Goal: Information Seeking & Learning: Learn about a topic

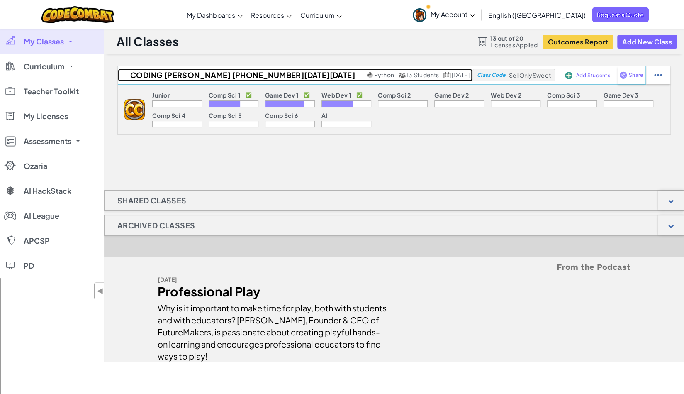
click at [374, 75] on span "Python" at bounding box center [384, 74] width 20 height 7
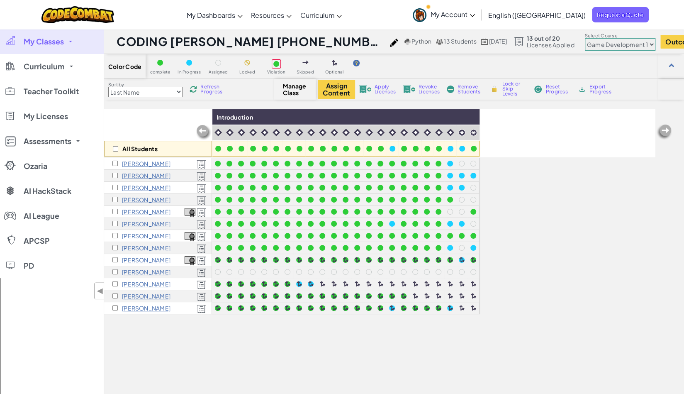
click at [489, 272] on div "All Students Introduction [PERSON_NAME] [PERSON_NAME] [PERSON_NAME] [PERSON_NAM…" at bounding box center [379, 285] width 551 height 352
click at [195, 91] on img at bounding box center [193, 89] width 7 height 7
click at [586, 44] on select "Junior Introduction to Computer Science Game Development 1 Web Development 1 Co…" at bounding box center [620, 44] width 71 height 12
click at [585, 38] on select "Junior Introduction to Computer Science Game Development 1 Web Development 1 Co…" at bounding box center [620, 44] width 71 height 12
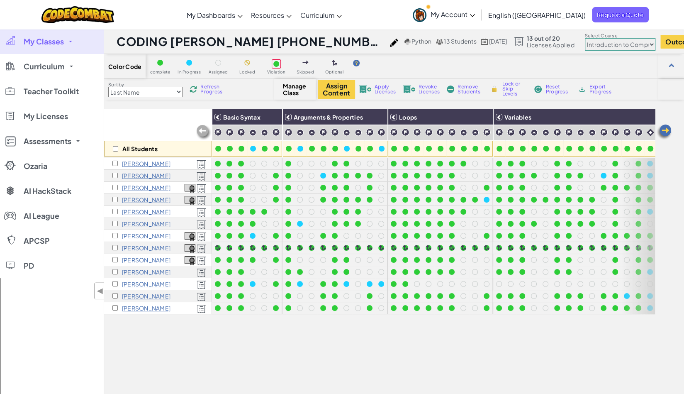
click at [587, 44] on select "Junior Introduction to Computer Science Game Development 1 Web Development 1 Co…" at bounding box center [620, 44] width 71 height 12
select select "5789587aad86a6efb573701e"
click at [585, 38] on select "Junior Introduction to Computer Science Game Development 1 Web Development 1 Co…" at bounding box center [620, 44] width 71 height 12
